Goal: Task Accomplishment & Management: Use online tool/utility

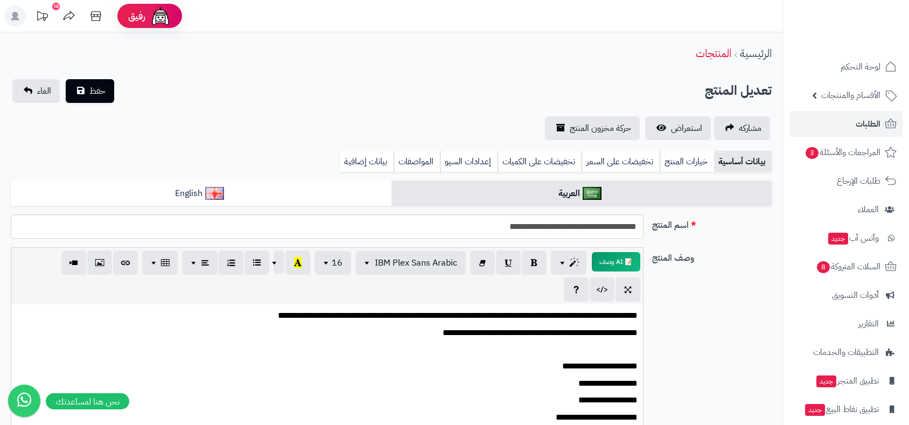
scroll to position [0, 10]
click at [866, 123] on span "الطلبات" at bounding box center [867, 123] width 25 height 15
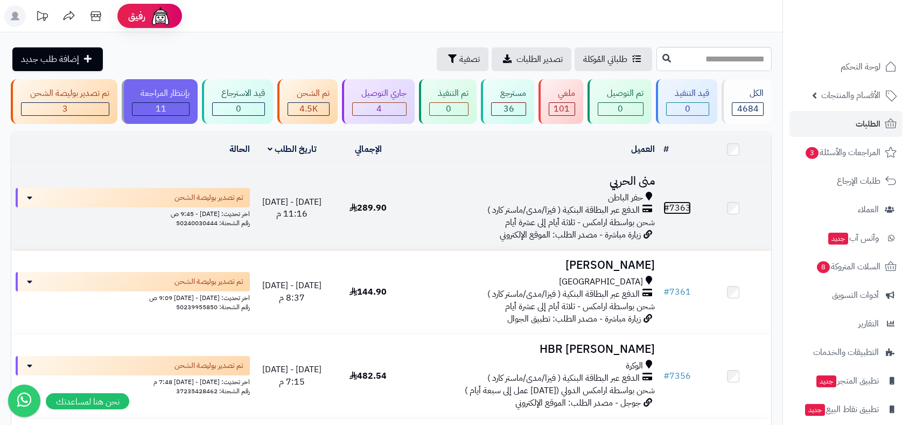
click at [685, 204] on link "# 7363" at bounding box center [676, 207] width 27 height 13
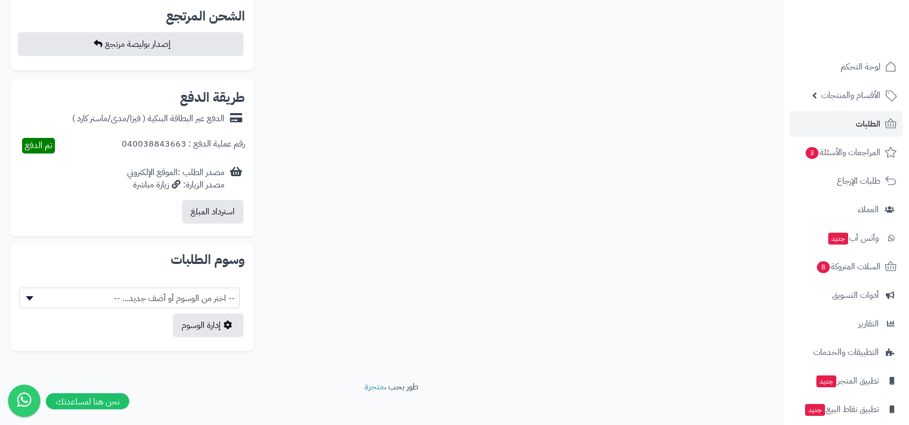
scroll to position [718, 0]
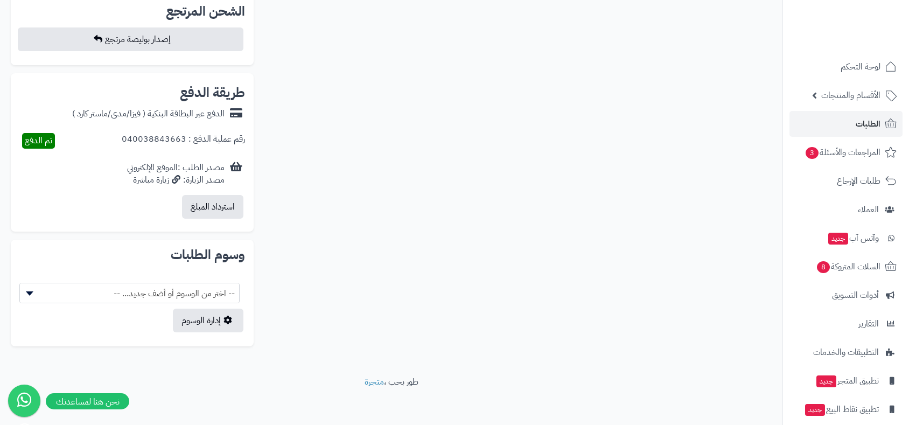
click at [123, 143] on div "رقم عملية الدفع : 040038843663 تم الدفع" at bounding box center [132, 140] width 226 height 33
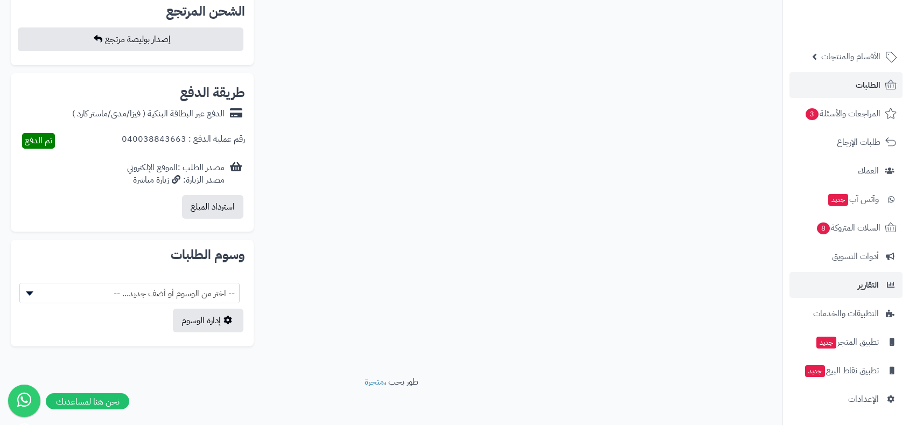
scroll to position [721, 0]
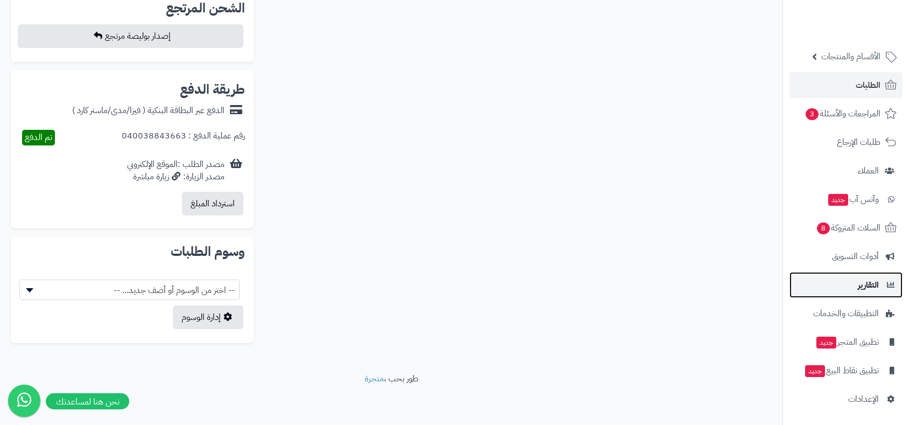
click at [875, 284] on span "التقارير" at bounding box center [868, 284] width 21 height 15
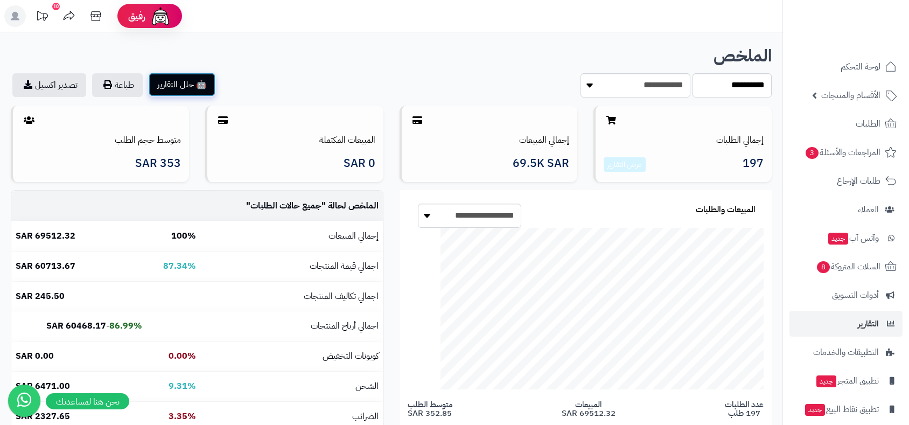
click at [181, 85] on button "🤖 حلل التقارير" at bounding box center [182, 85] width 67 height 24
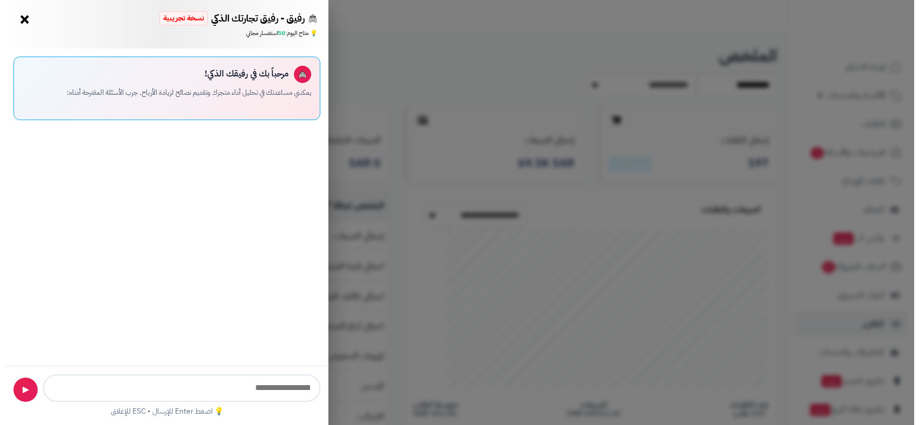
scroll to position [538181, 537830]
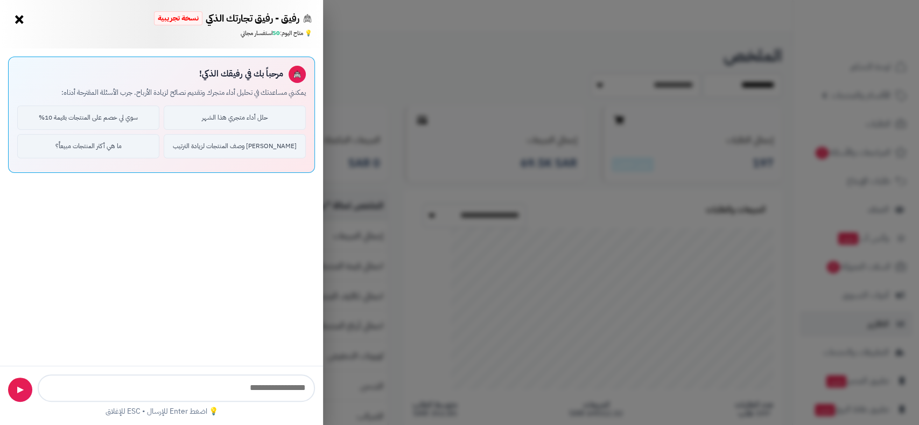
type input "**********"
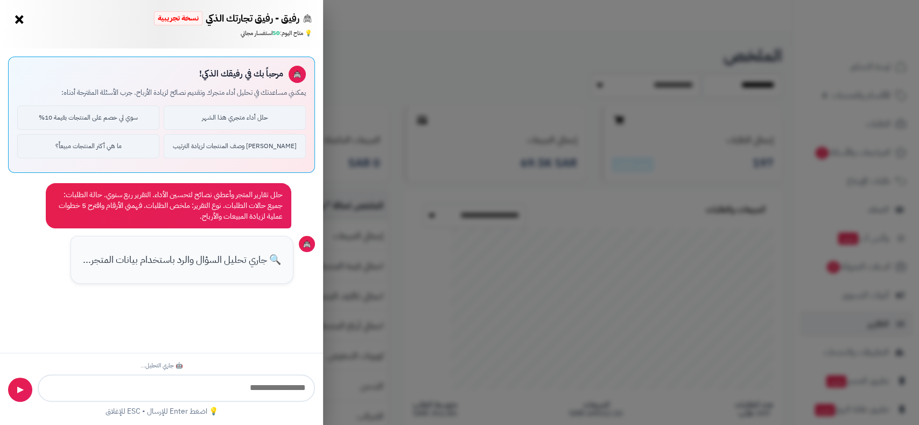
scroll to position [259, 514]
click at [20, 21] on button "×" at bounding box center [19, 18] width 17 height 17
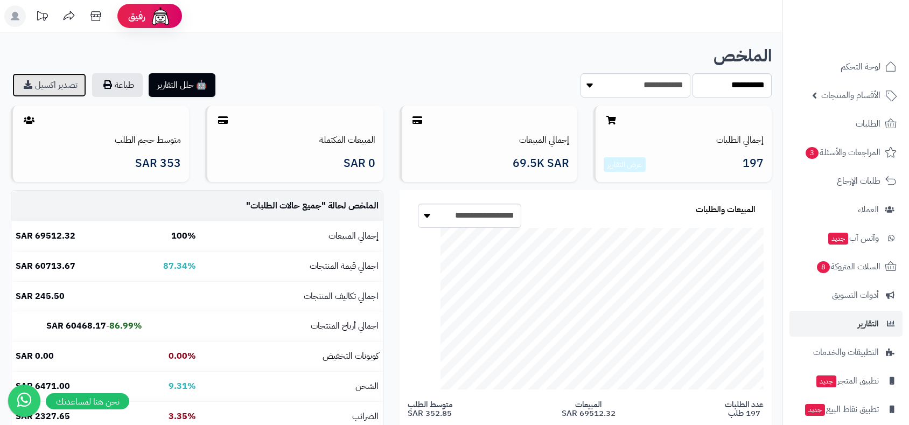
click at [58, 87] on link "تصدير اكسيل" at bounding box center [49, 85] width 74 height 24
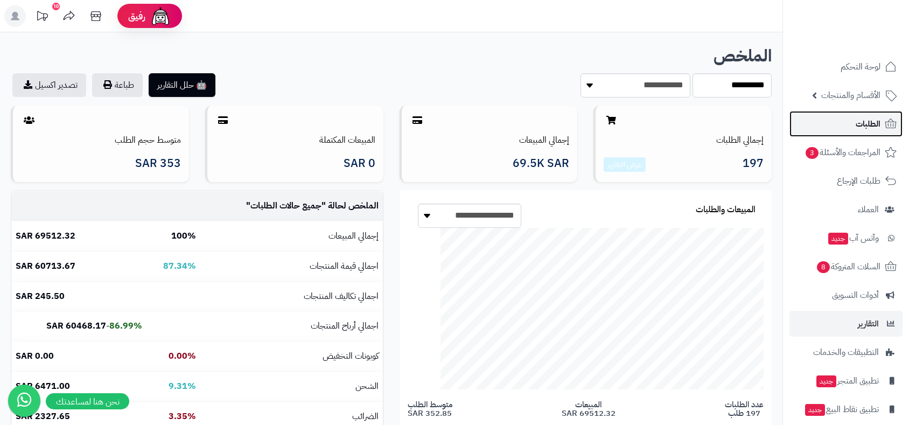
click at [875, 126] on span "الطلبات" at bounding box center [867, 123] width 25 height 15
